Goal: Check status: Check status

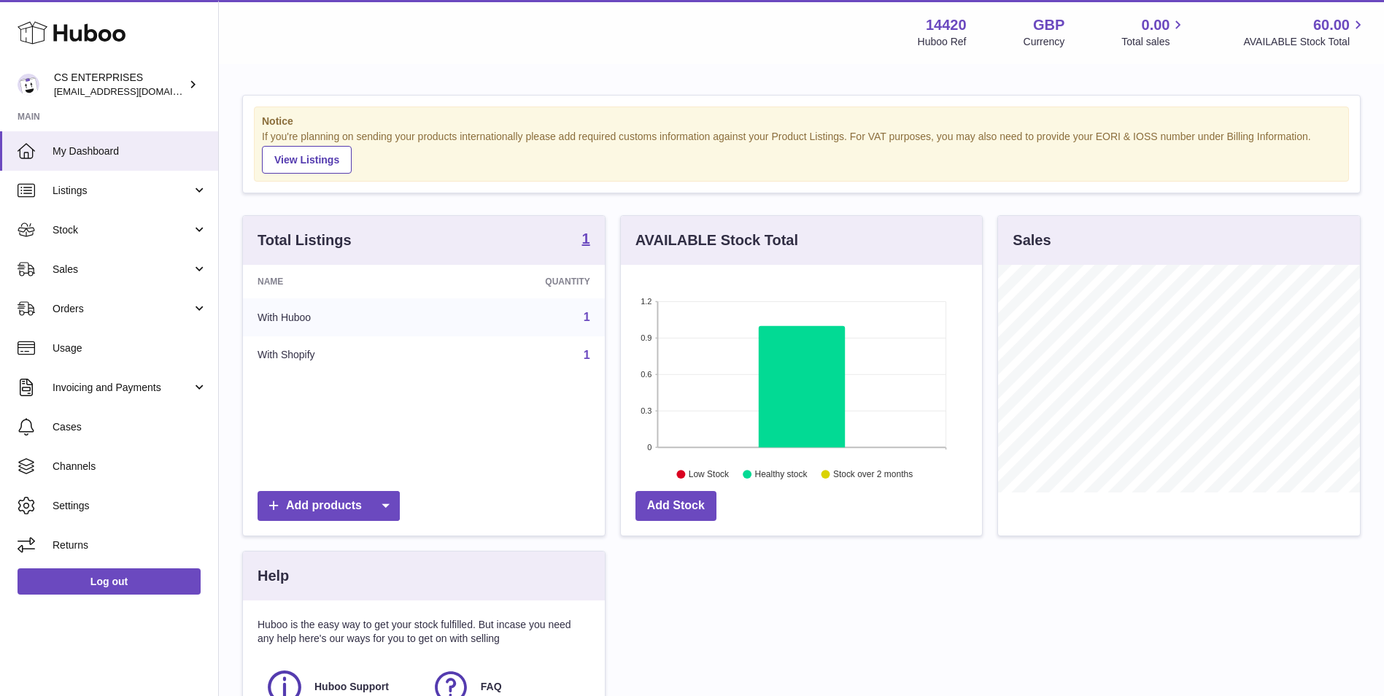
scroll to position [228, 361]
click at [125, 271] on span "Sales" at bounding box center [122, 270] width 139 height 14
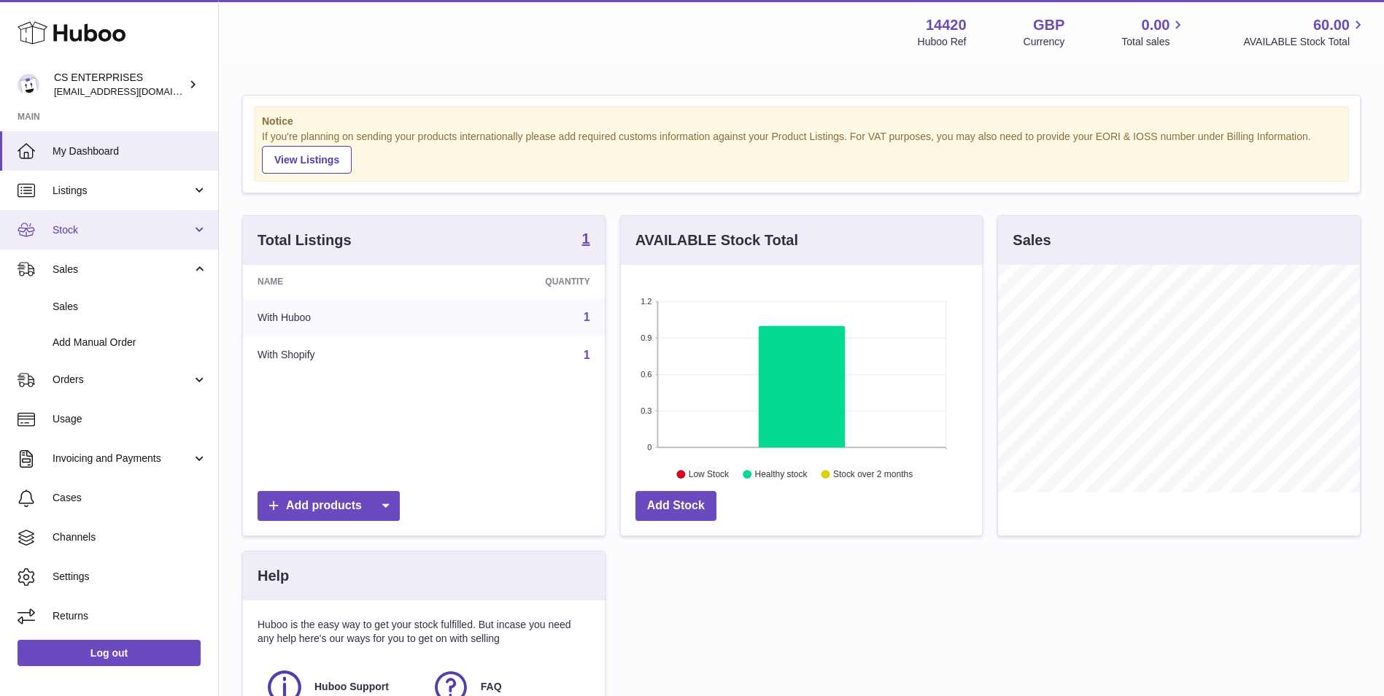
click at [155, 220] on link "Stock" at bounding box center [109, 229] width 218 height 39
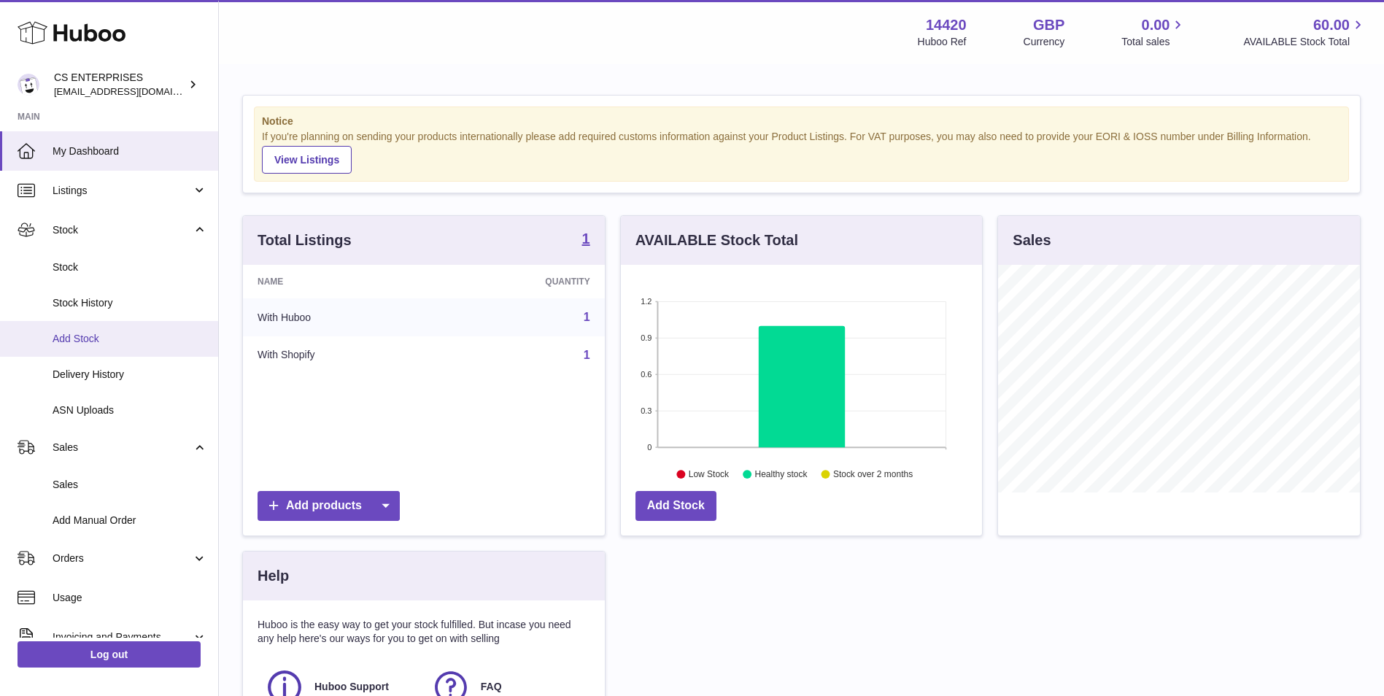
click at [149, 345] on span "Add Stock" at bounding box center [130, 339] width 155 height 14
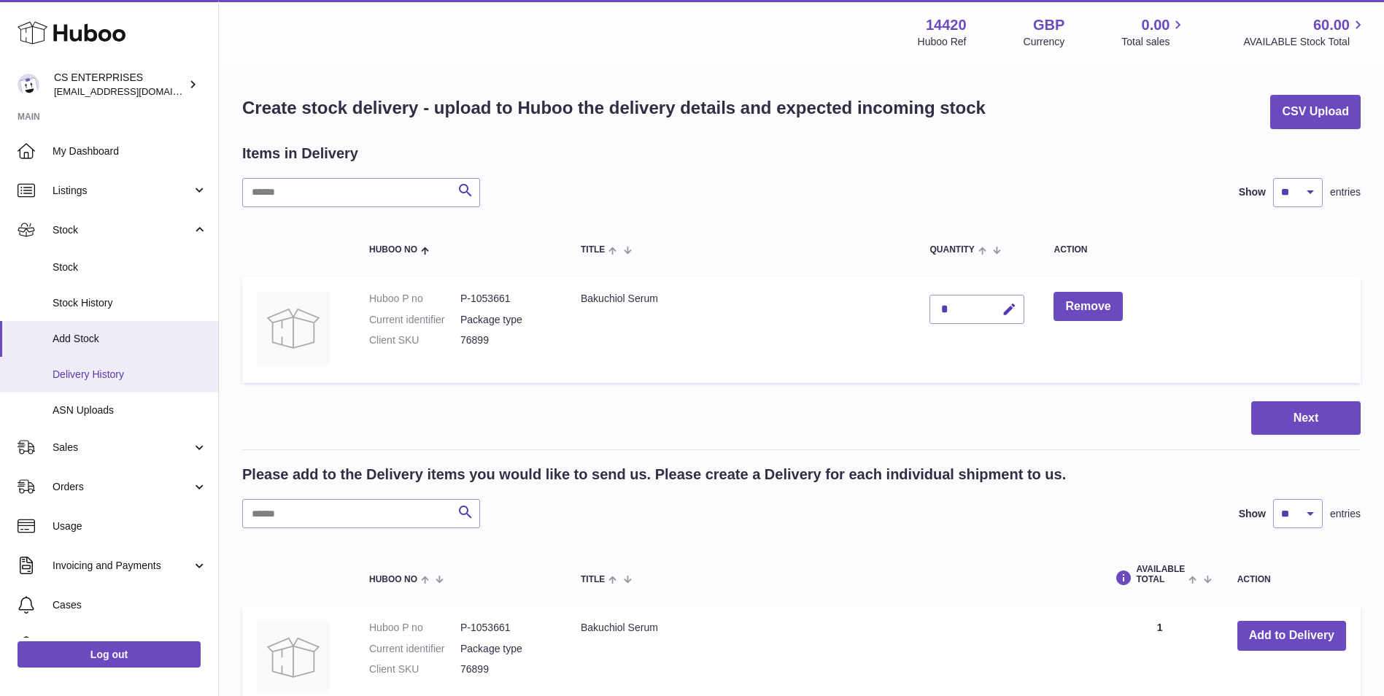
click at [144, 366] on link "Delivery History" at bounding box center [109, 375] width 218 height 36
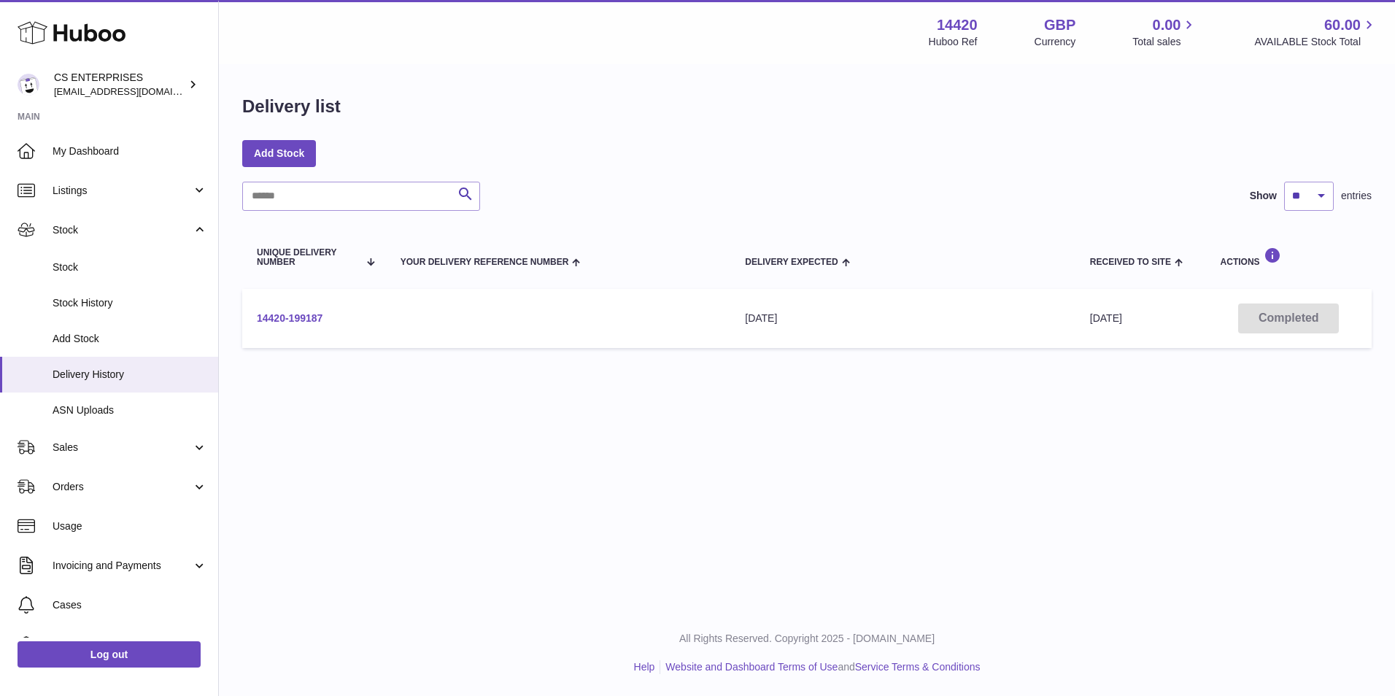
click at [312, 317] on link "14420-199187" at bounding box center [290, 318] width 66 height 12
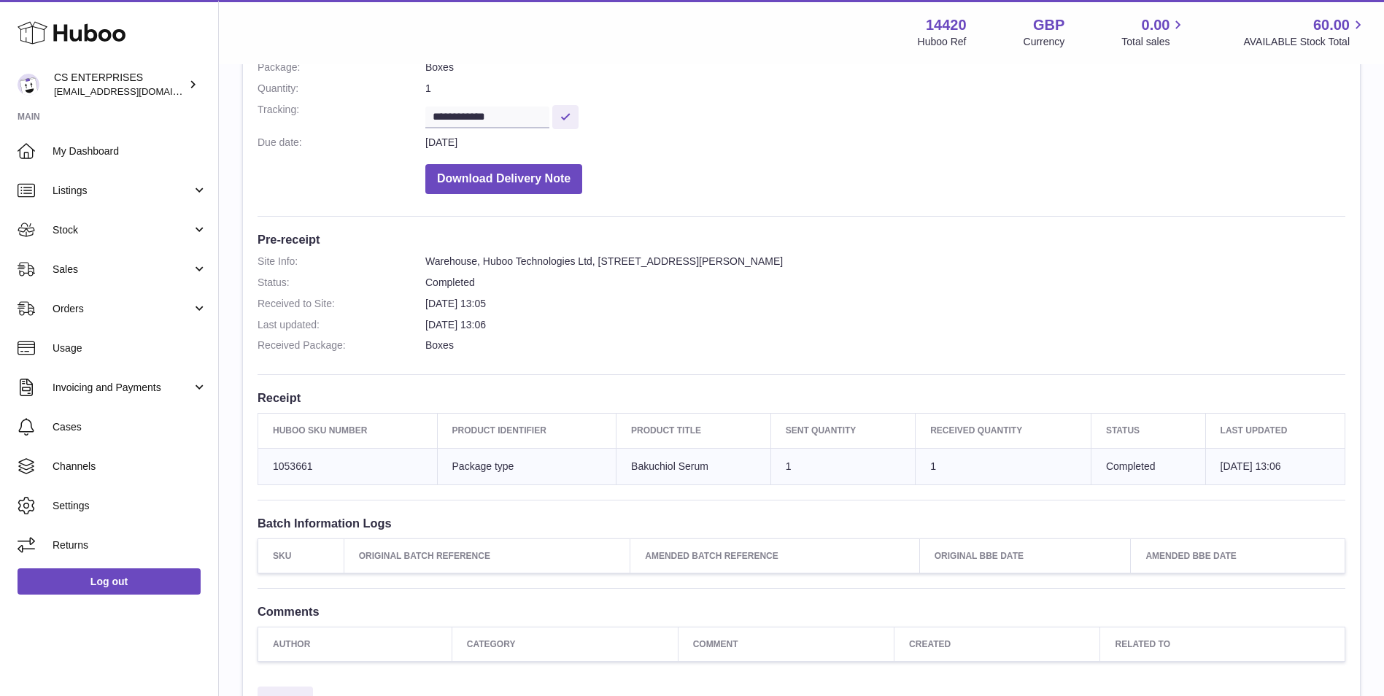
scroll to position [355, 0]
